Goal: Transaction & Acquisition: Purchase product/service

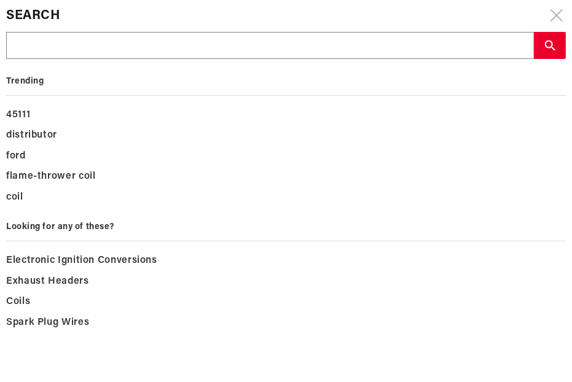
type input "d"
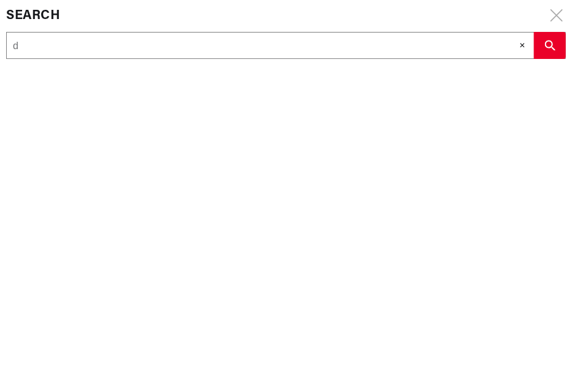
type input "d"
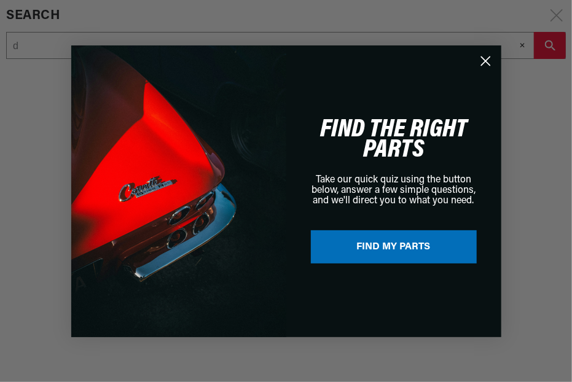
scroll to position [0, 458]
click at [487, 61] on circle "Close dialog" at bounding box center [485, 60] width 20 height 20
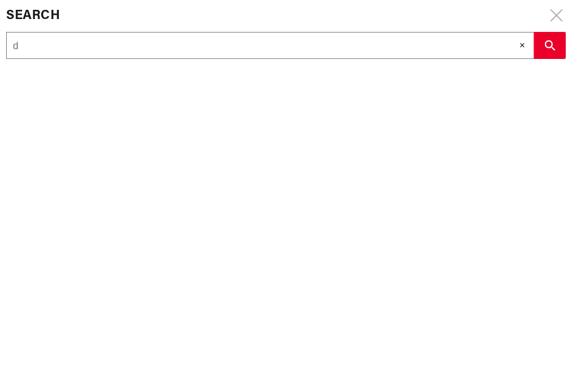
click at [120, 48] on input "d" at bounding box center [270, 46] width 526 height 27
type input "d3"
type input "d30"
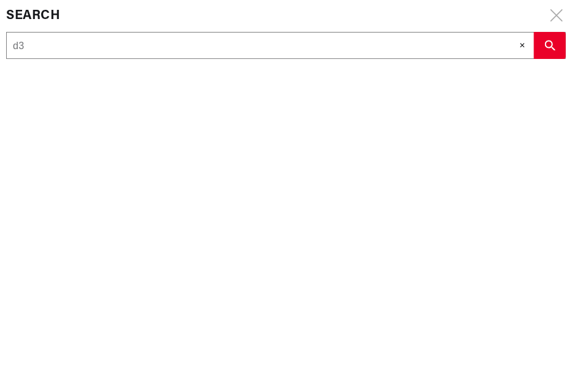
type input "d30"
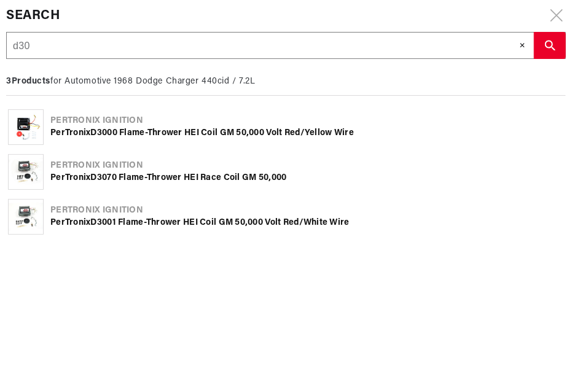
type input "d303"
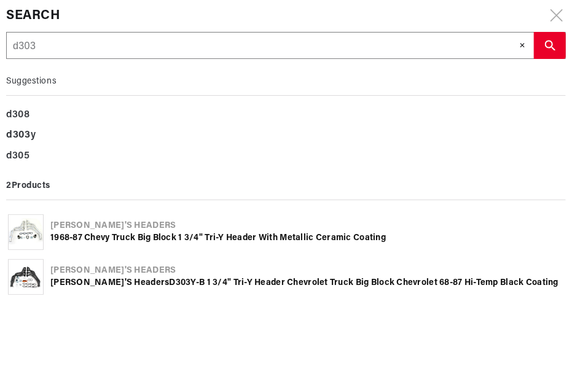
type input "d303y"
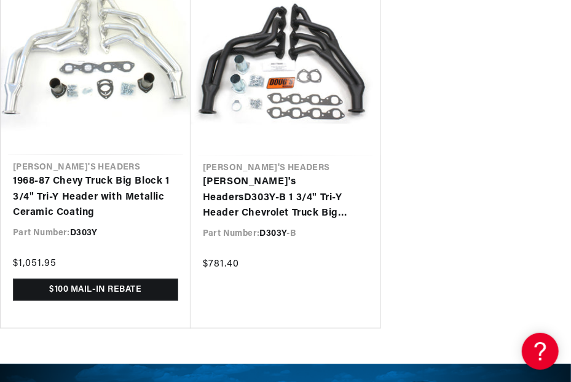
scroll to position [0, 458]
click at [54, 195] on link "1968-87 Chevy Truck Big Block 1 3/4" Tri-Y Header with Metallic Ceramic Coating" at bounding box center [95, 197] width 165 height 47
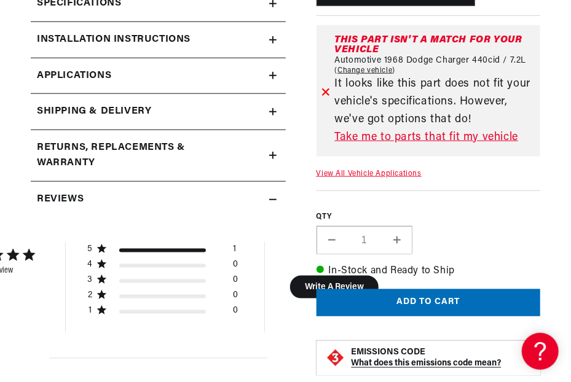
scroll to position [0, 458]
click at [427, 135] on link "Take me to parts that fit my vehicle" at bounding box center [435, 137] width 201 height 18
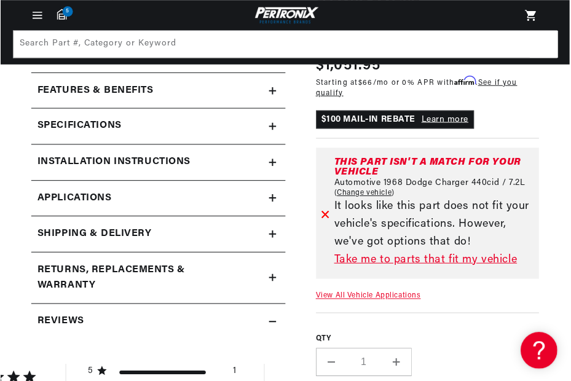
scroll to position [0, 0]
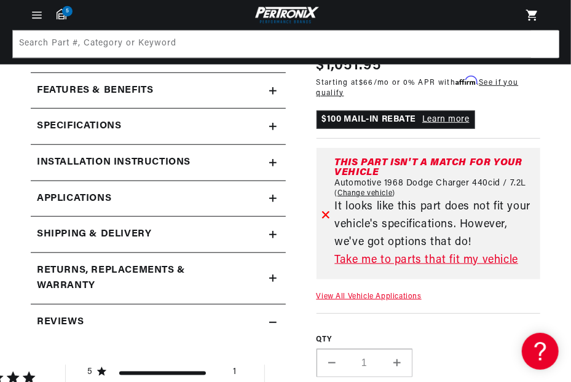
click at [351, 190] on link "Change vehicle" at bounding box center [365, 194] width 61 height 10
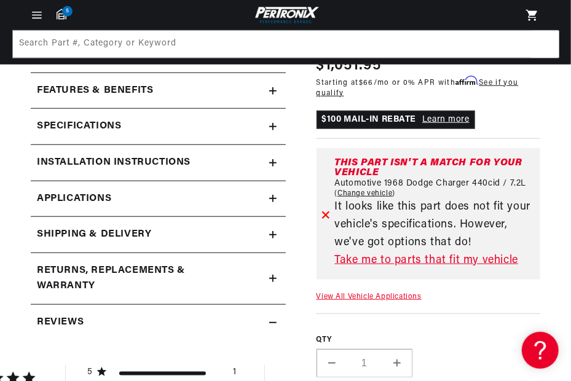
select select "1968"
select select "Dodge"
select select "Charger"
select select "440cid-7.2L"
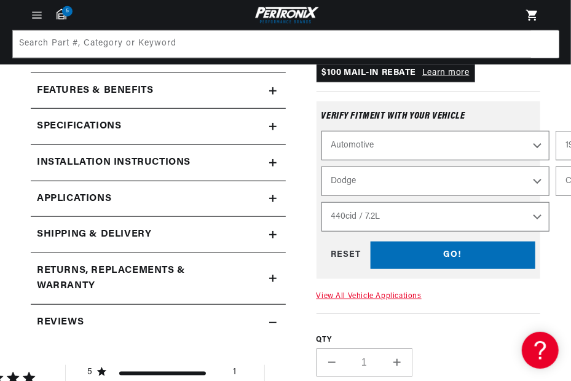
click at [361, 144] on select "Automotive Agricultural Industrial Marine Motorcycle" at bounding box center [435, 145] width 228 height 29
click at [353, 187] on select "Alfa Romeo American Motors Aston Martin Austin Austin Healey Avanti Bentley Bui…" at bounding box center [435, 181] width 228 height 29
click at [321, 167] on select "Alfa Romeo American Motors Aston Martin Austin Austin Healey Avanti Bentley Bui…" at bounding box center [435, 181] width 228 height 29
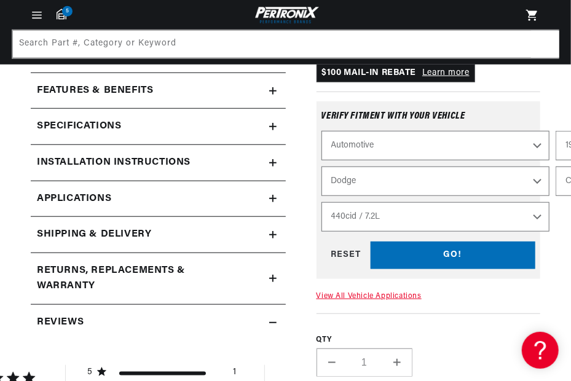
select select "Chevrolet"
select select "Model"
select select "Engine"
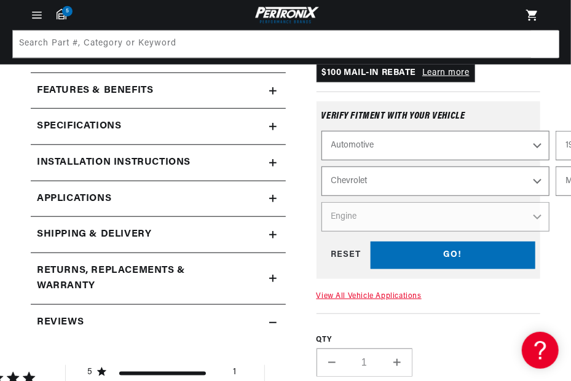
scroll to position [0, 0]
select select "1994"
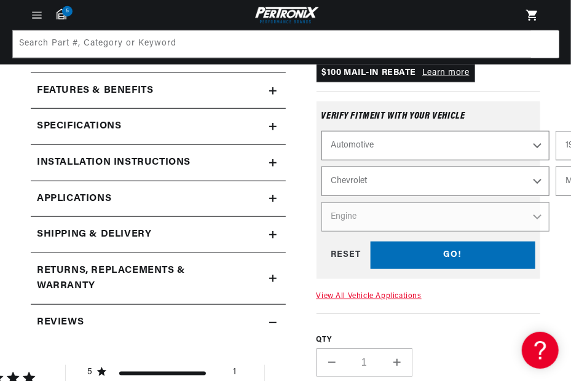
select select "C1500"
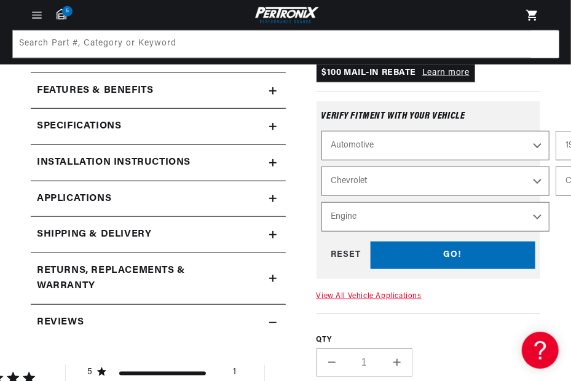
click at [469, 215] on select "Engine 4.3L 5.0L 5.7L" at bounding box center [435, 217] width 228 height 29
click at [537, 92] on div "Verify fitment with your vehicle Automotive Agricultural Industrial Marine Moto…" at bounding box center [428, 190] width 224 height 197
